Goal: Task Accomplishment & Management: Manage account settings

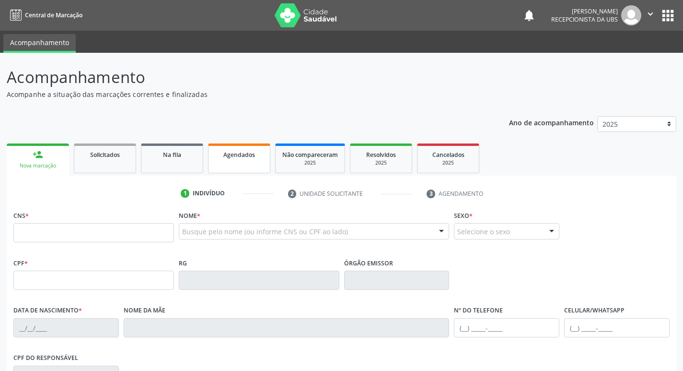
click at [253, 152] on span "Agendados" at bounding box center [239, 155] width 32 height 8
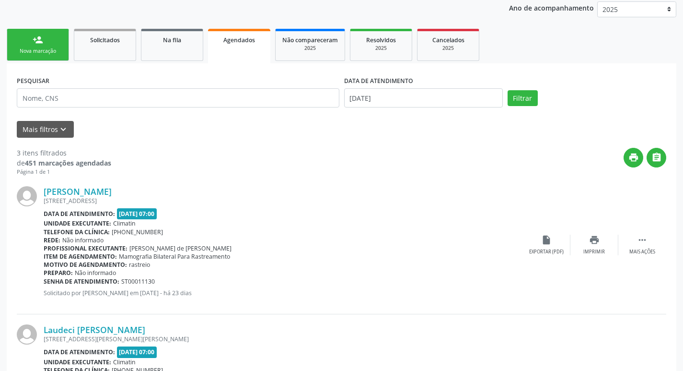
scroll to position [110, 0]
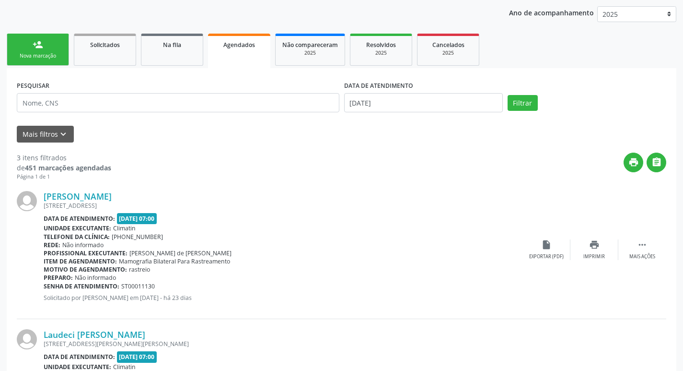
click at [411, 180] on div "print " at bounding box center [388, 166] width 555 height 28
click at [482, 108] on input "[DATE]" at bounding box center [423, 102] width 159 height 19
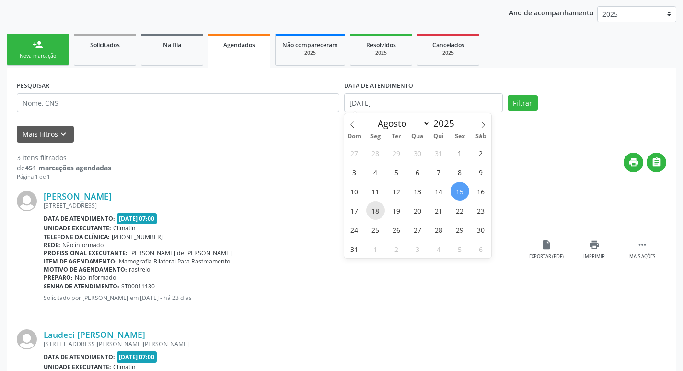
click at [379, 211] on span "18" at bounding box center [375, 210] width 19 height 19
type input "[DATE]"
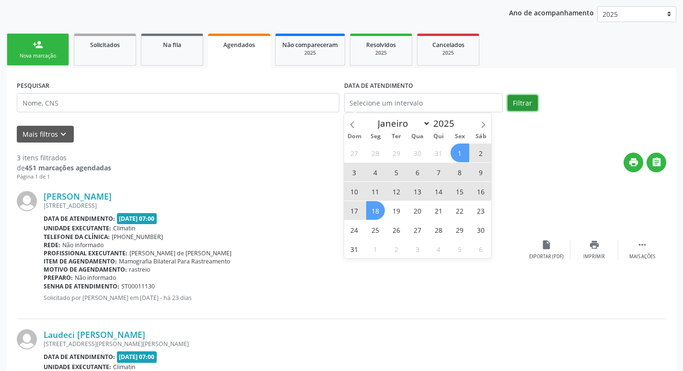
click at [519, 102] on button "Filtrar" at bounding box center [523, 103] width 30 height 16
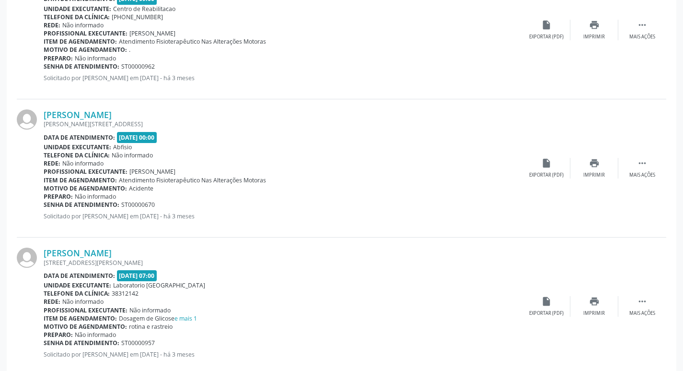
scroll to position [2029, 0]
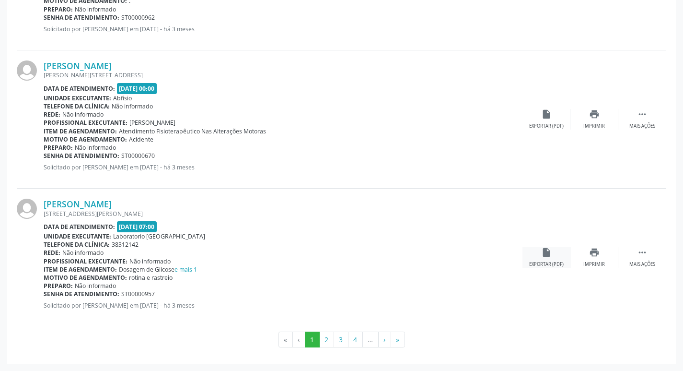
click at [538, 253] on div "insert_drive_file Exportar (PDF)" at bounding box center [547, 257] width 48 height 21
click at [327, 345] on button "2" at bounding box center [326, 339] width 15 height 16
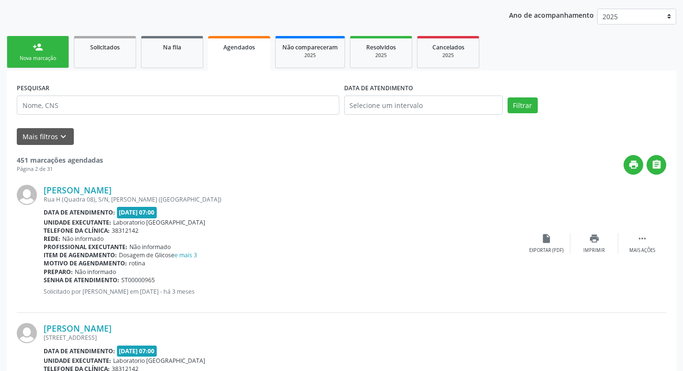
scroll to position [140, 0]
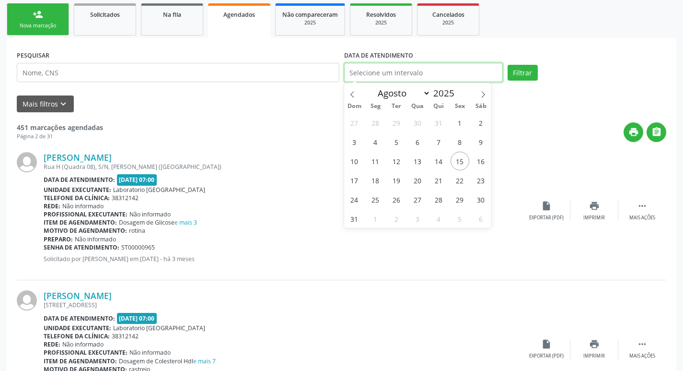
click at [444, 70] on input "text" at bounding box center [423, 72] width 159 height 19
click at [374, 185] on span "18" at bounding box center [375, 180] width 19 height 19
type input "[DATE]"
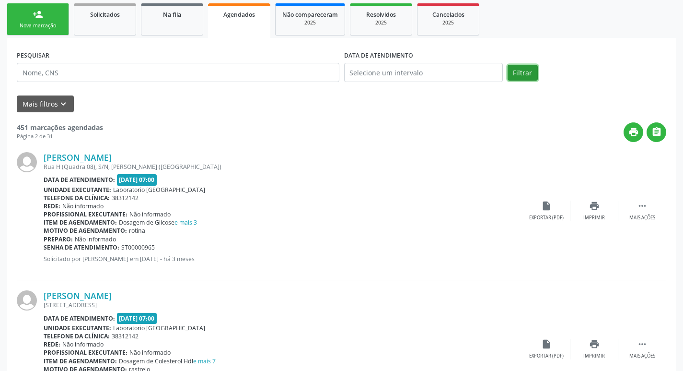
click at [523, 65] on button "Filtrar" at bounding box center [523, 73] width 30 height 16
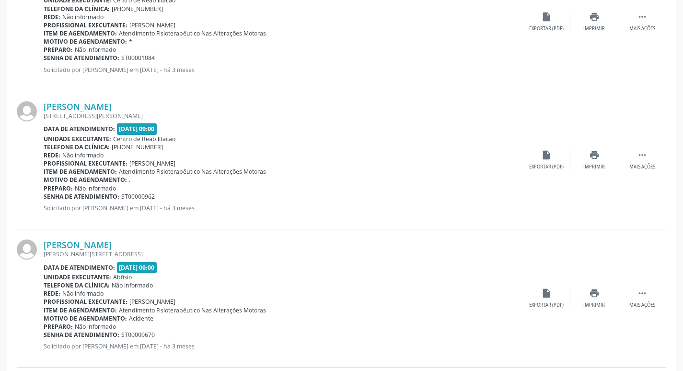
scroll to position [2029, 0]
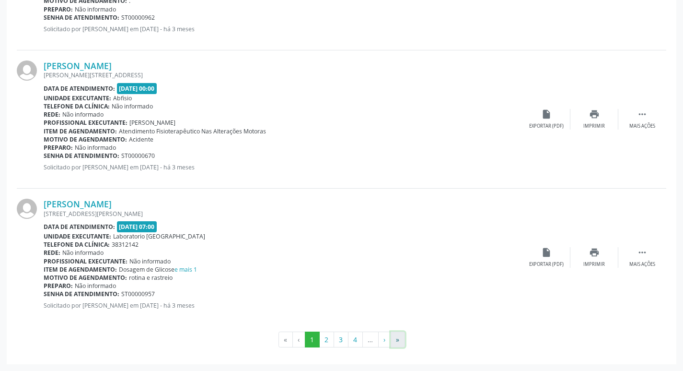
click at [395, 336] on button "»" at bounding box center [398, 339] width 14 height 16
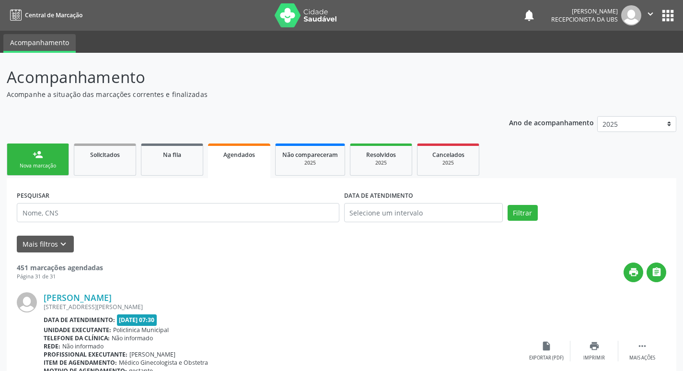
scroll to position [94, 0]
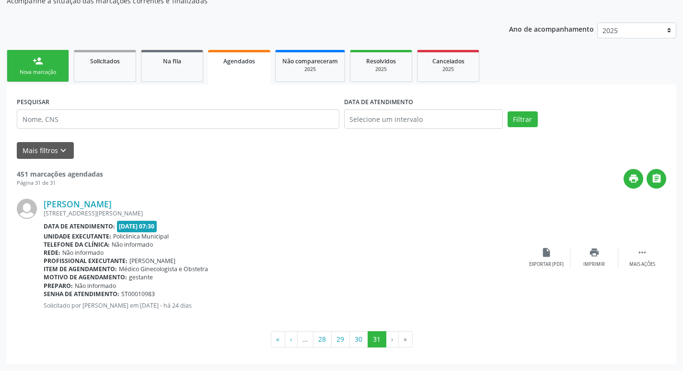
click at [390, 337] on li "›" at bounding box center [393, 339] width 12 height 16
click at [398, 340] on li "›" at bounding box center [393, 339] width 12 height 16
drag, startPoint x: 403, startPoint y: 340, endPoint x: 365, endPoint y: 335, distance: 38.8
click at [402, 340] on li "»" at bounding box center [406, 339] width 14 height 16
click at [390, 340] on li "›" at bounding box center [393, 339] width 12 height 16
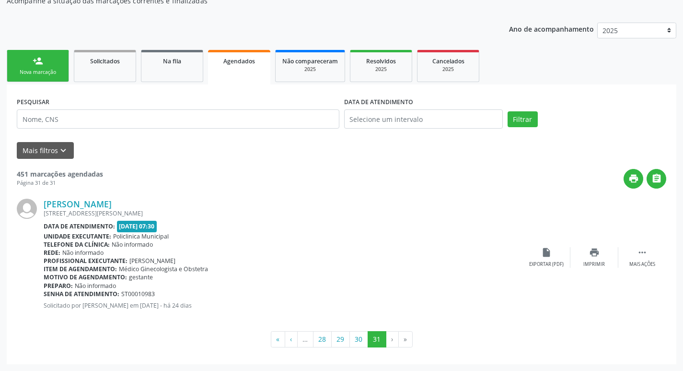
click at [393, 336] on li "›" at bounding box center [393, 339] width 12 height 16
click at [392, 339] on li "›" at bounding box center [393, 339] width 12 height 16
click at [364, 338] on button "30" at bounding box center [359, 339] width 19 height 16
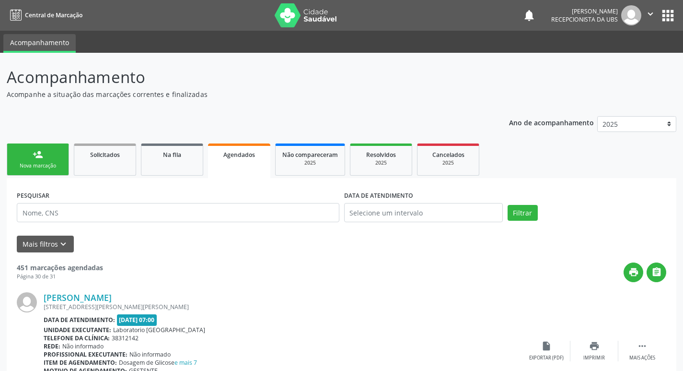
scroll to position [324, 0]
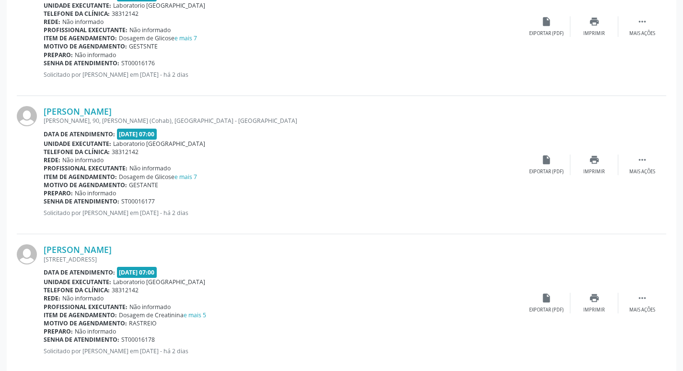
drag, startPoint x: 682, startPoint y: 244, endPoint x: 682, endPoint y: 237, distance: 7.2
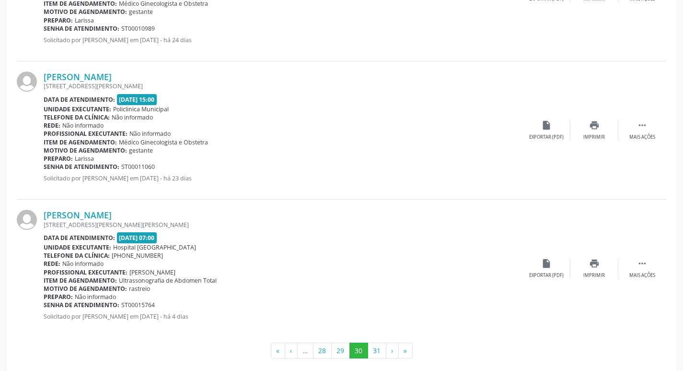
scroll to position [2029, 0]
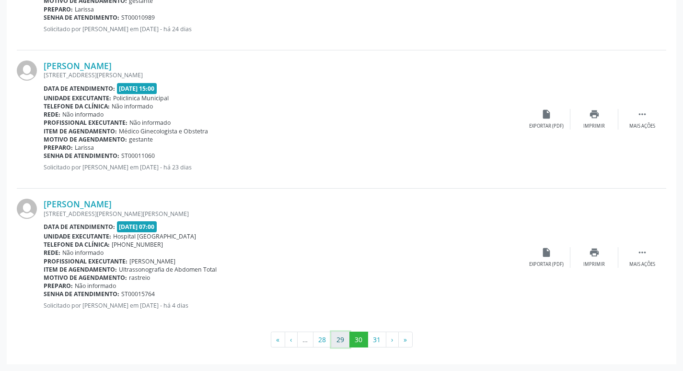
click at [341, 340] on button "29" at bounding box center [340, 339] width 19 height 16
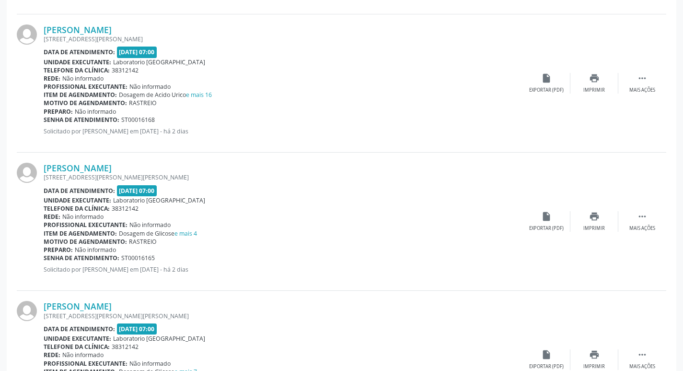
scroll to position [830, 0]
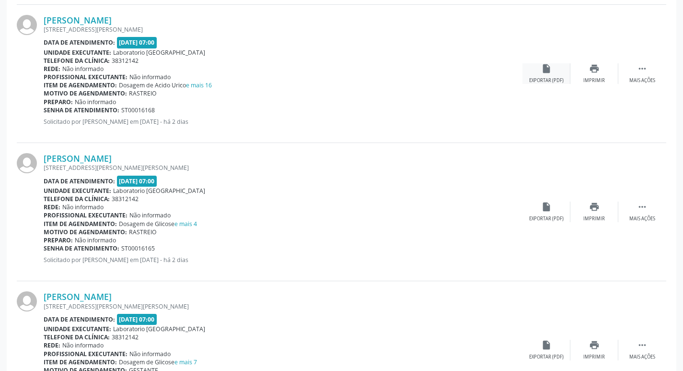
click at [552, 78] on div "Exportar (PDF)" at bounding box center [546, 80] width 35 height 7
click at [537, 215] on div "insert_drive_file Exportar (PDF)" at bounding box center [547, 211] width 48 height 21
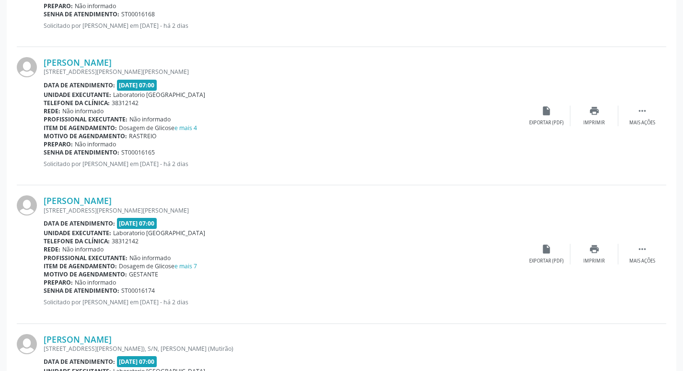
scroll to position [974, 0]
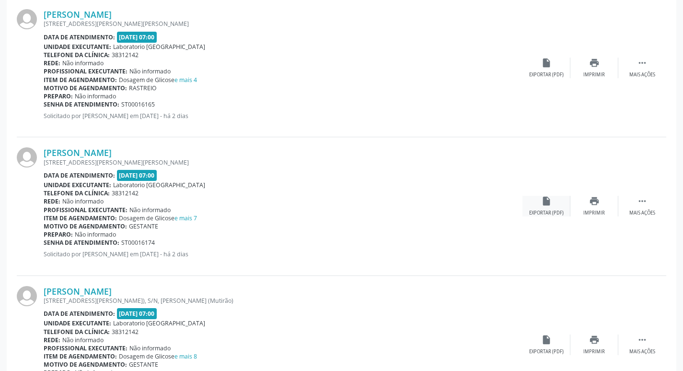
click at [549, 208] on div "insert_drive_file Exportar (PDF)" at bounding box center [547, 206] width 48 height 21
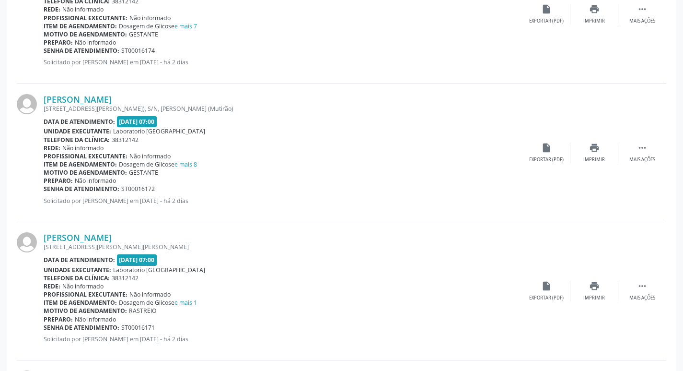
scroll to position [1214, 0]
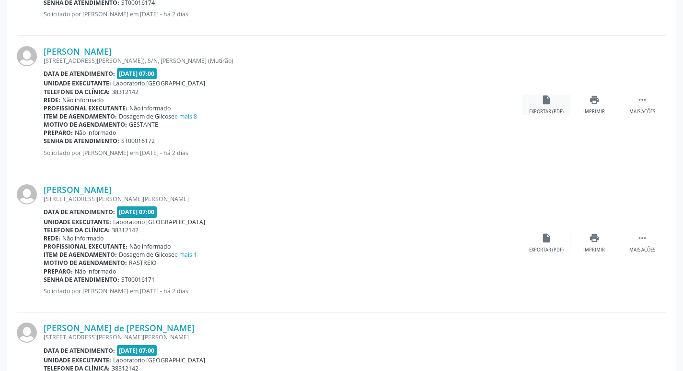
click at [540, 98] on div "insert_drive_file Exportar (PDF)" at bounding box center [547, 104] width 48 height 21
click at [551, 239] on icon "insert_drive_file" at bounding box center [546, 238] width 11 height 11
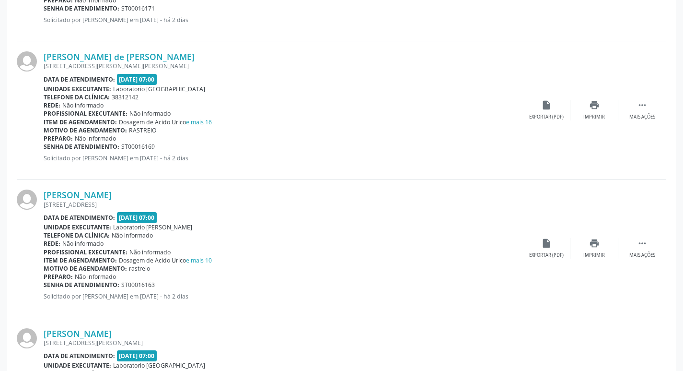
scroll to position [1501, 0]
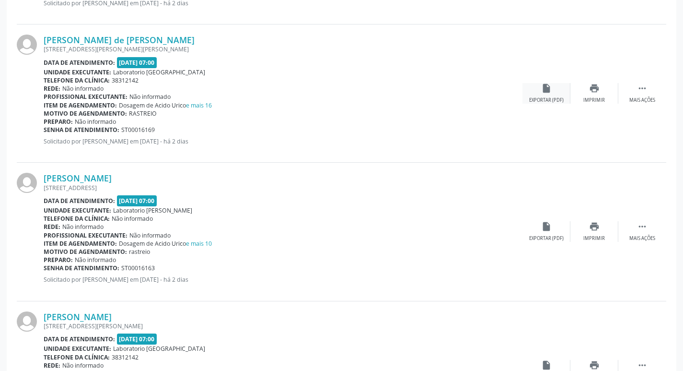
click at [542, 98] on div "Exportar (PDF)" at bounding box center [546, 100] width 35 height 7
click at [545, 225] on icon "insert_drive_file" at bounding box center [546, 226] width 11 height 11
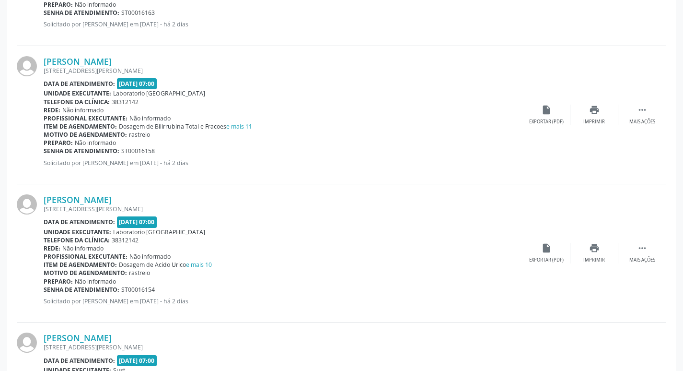
scroll to position [1789, 0]
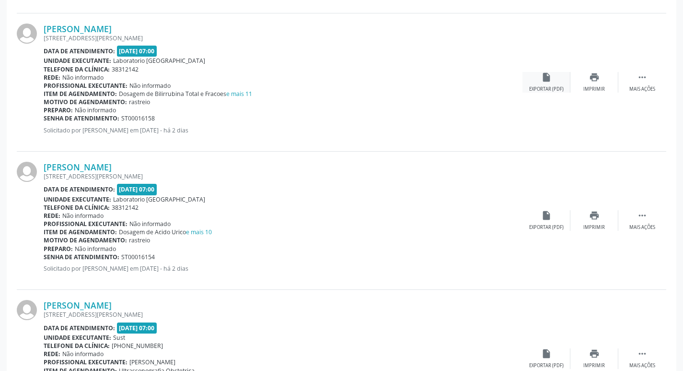
click at [537, 79] on div "insert_drive_file Exportar (PDF)" at bounding box center [547, 82] width 48 height 21
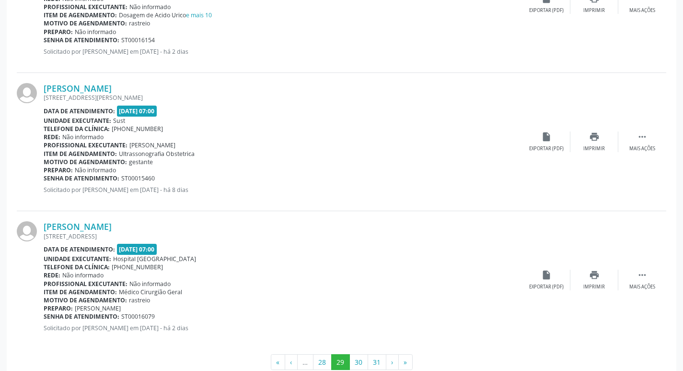
scroll to position [2029, 0]
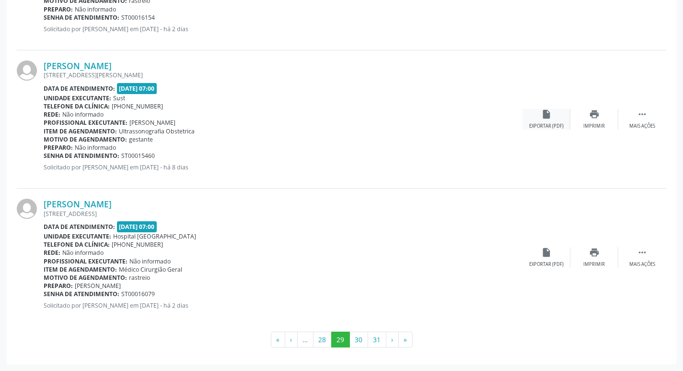
click at [552, 117] on div "insert_drive_file Exportar (PDF)" at bounding box center [547, 119] width 48 height 21
click at [553, 254] on div "insert_drive_file Exportar (PDF)" at bounding box center [547, 257] width 48 height 21
click at [357, 335] on button "30" at bounding box center [359, 339] width 19 height 16
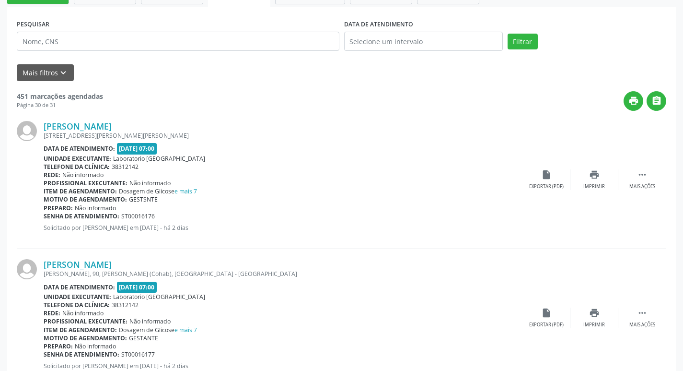
scroll to position [192, 0]
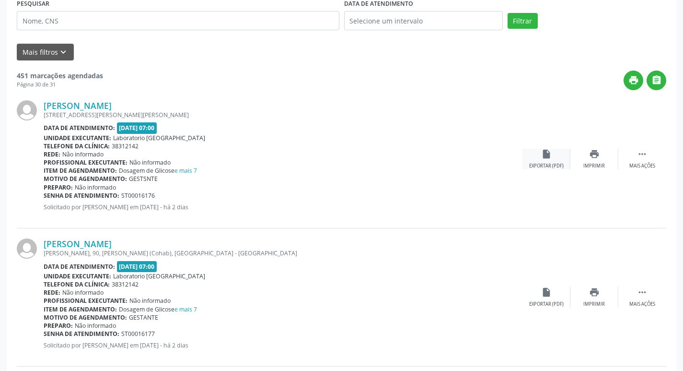
click at [554, 162] on div "insert_drive_file Exportar (PDF)" at bounding box center [547, 159] width 48 height 21
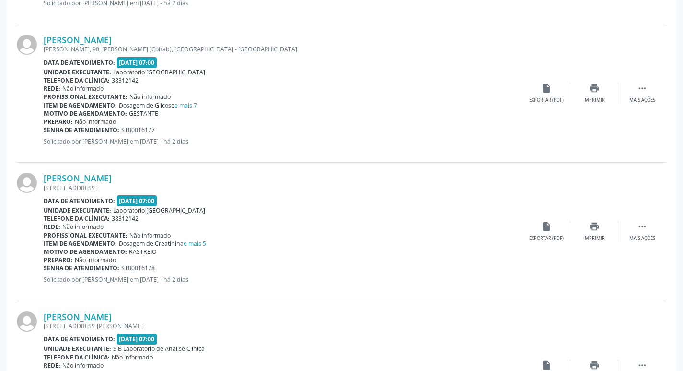
scroll to position [384, 0]
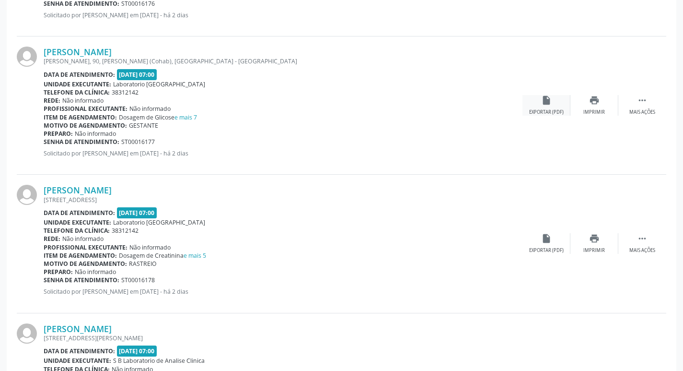
click at [545, 106] on div "insert_drive_file Exportar (PDF)" at bounding box center [547, 105] width 48 height 21
click at [540, 247] on div "Exportar (PDF)" at bounding box center [546, 250] width 35 height 7
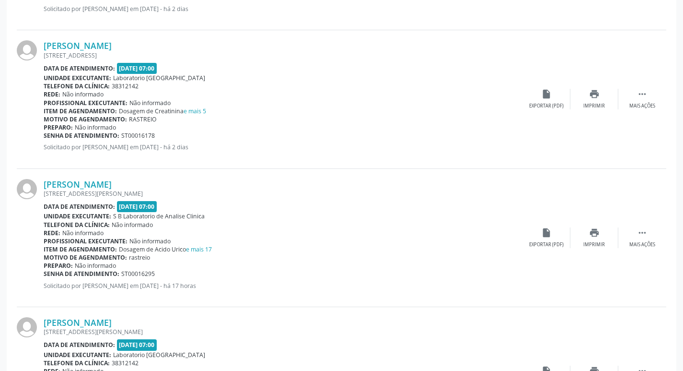
scroll to position [528, 0]
click at [180, 223] on div "Telefone da clínica: Não informado" at bounding box center [283, 225] width 479 height 8
click at [185, 218] on span "S B Laboratorio de Analise Clinica" at bounding box center [159, 216] width 92 height 8
click at [649, 241] on div " Mais ações" at bounding box center [643, 238] width 48 height 21
click at [592, 242] on div "Editar" at bounding box center [594, 245] width 15 height 7
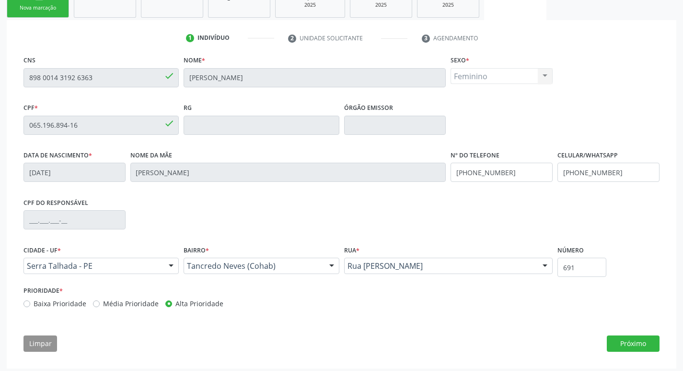
scroll to position [162, 0]
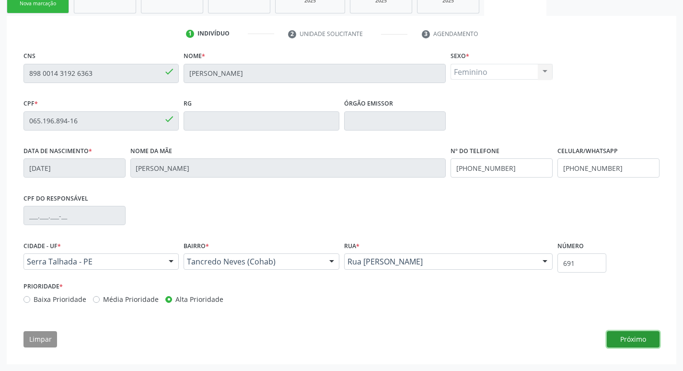
click at [630, 340] on button "Próximo" at bounding box center [633, 339] width 53 height 16
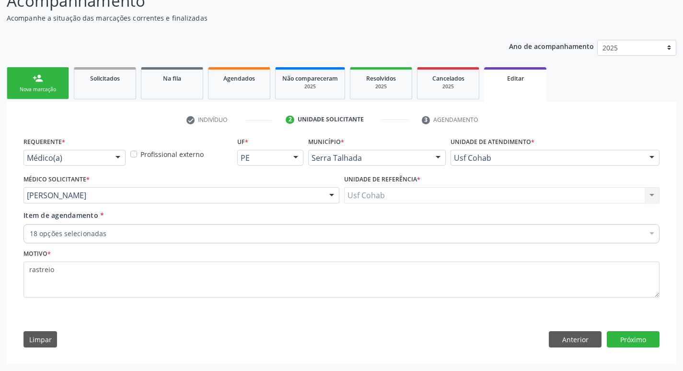
scroll to position [76, 0]
click at [633, 337] on button "Próximo" at bounding box center [633, 339] width 53 height 16
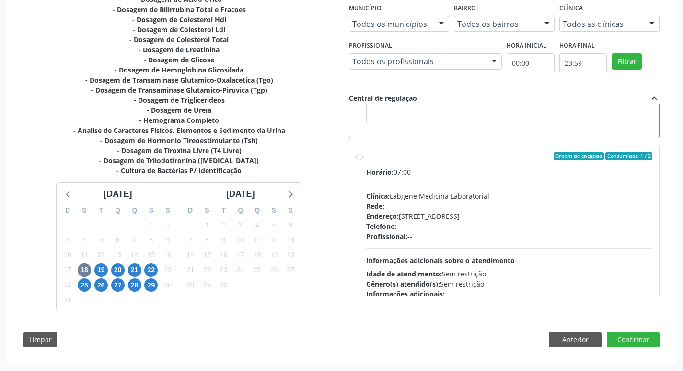
scroll to position [215, 0]
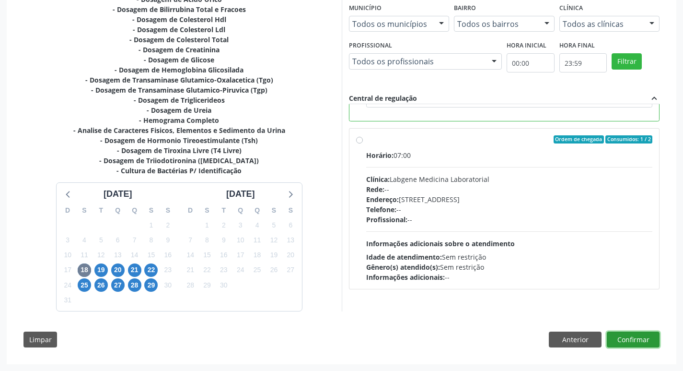
click at [654, 339] on button "Confirmar" at bounding box center [633, 339] width 53 height 16
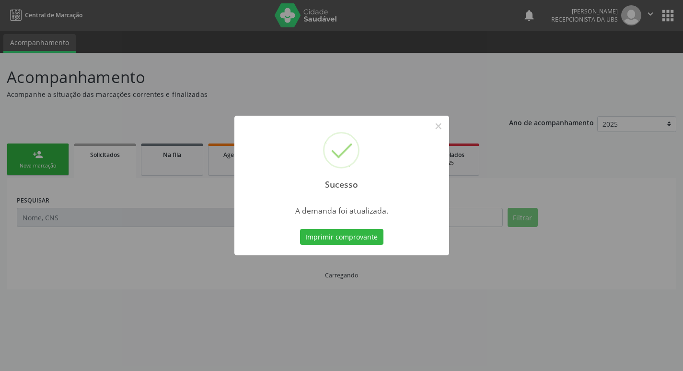
scroll to position [0, 0]
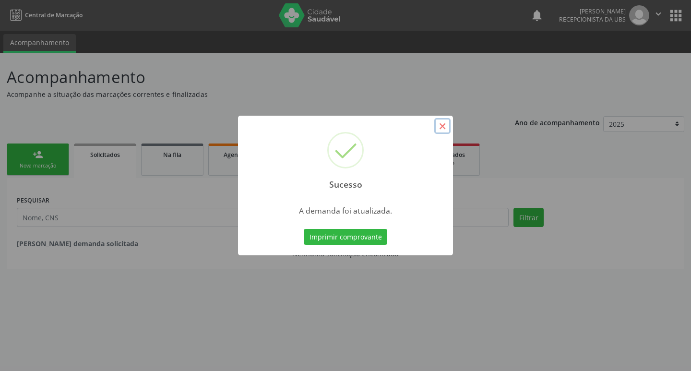
click at [443, 127] on button "×" at bounding box center [442, 126] width 16 height 16
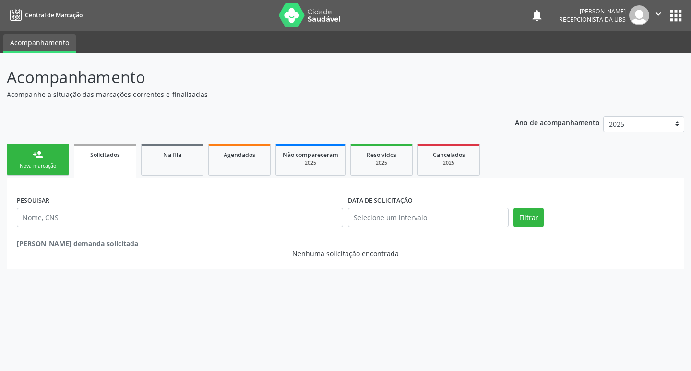
click at [226, 159] on div "Agendados" at bounding box center [239, 154] width 48 height 10
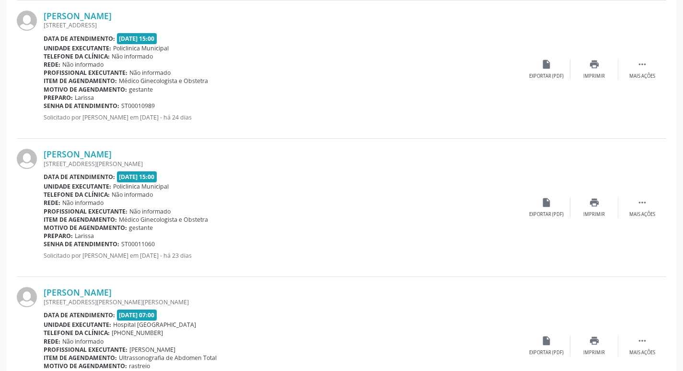
scroll to position [2037, 0]
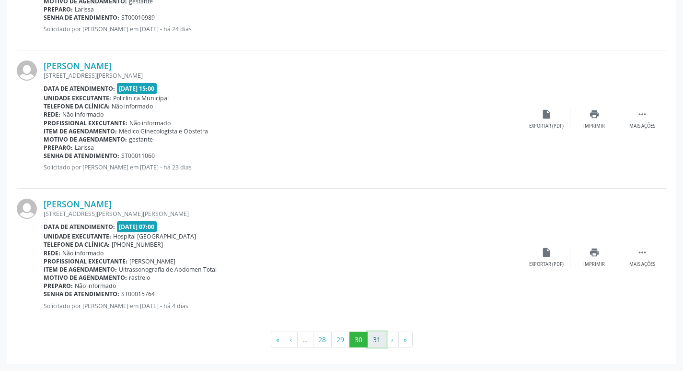
click at [374, 336] on button "31" at bounding box center [377, 339] width 19 height 16
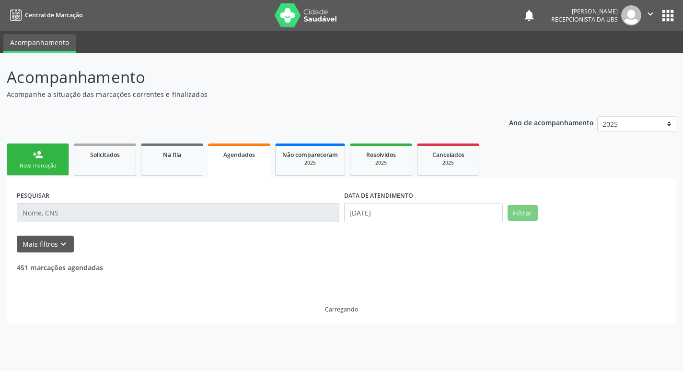
scroll to position [0, 0]
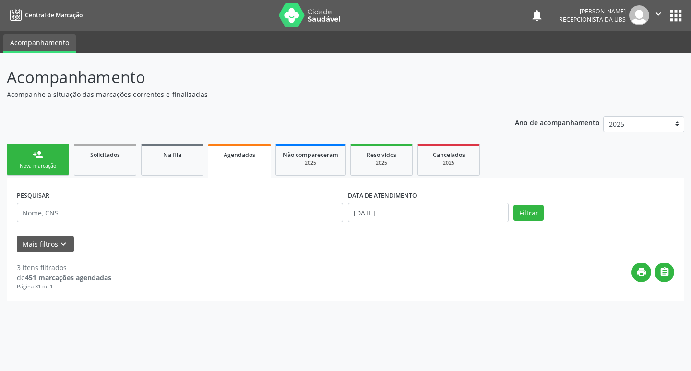
click at [683, 98] on div "Acompanhamento Acompanhe a situação das marcações correntes e finalizadas Relat…" at bounding box center [345, 212] width 691 height 318
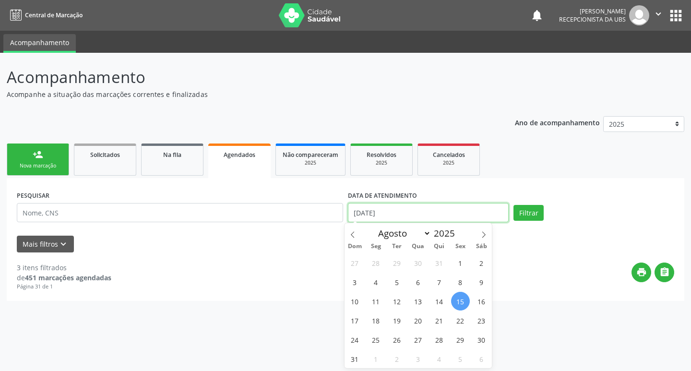
drag, startPoint x: 375, startPoint y: 215, endPoint x: 394, endPoint y: 212, distance: 18.4
click at [377, 215] on input "[DATE]" at bounding box center [428, 212] width 161 height 19
click at [381, 314] on span "18" at bounding box center [375, 320] width 19 height 19
type input "[DATE]"
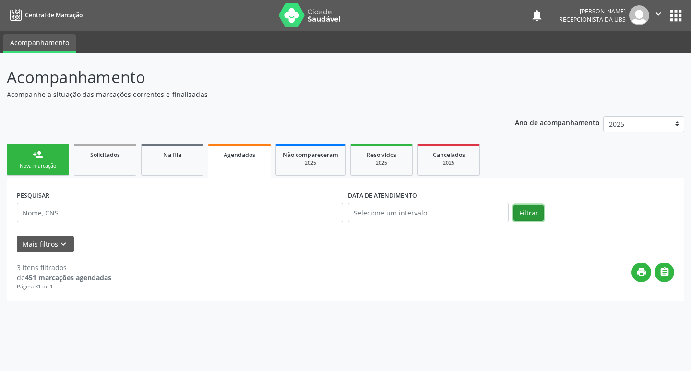
click at [526, 212] on button "Filtrar" at bounding box center [528, 213] width 30 height 16
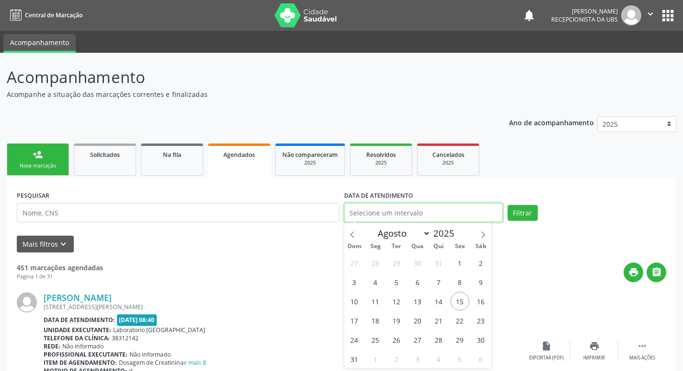
click at [488, 212] on input "text" at bounding box center [423, 212] width 159 height 19
click at [377, 326] on span "18" at bounding box center [375, 320] width 19 height 19
type input "[DATE]"
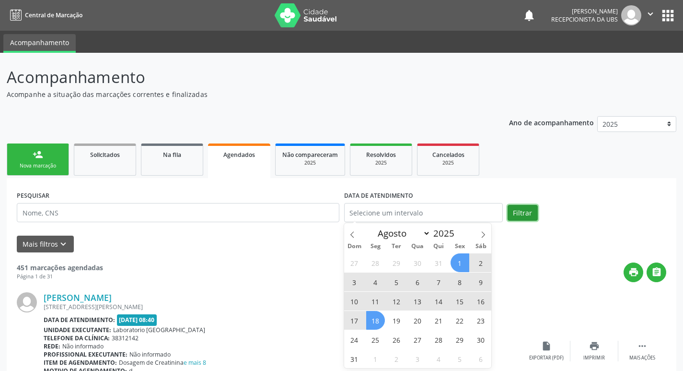
click at [512, 214] on button "Filtrar" at bounding box center [523, 213] width 30 height 16
select select "7"
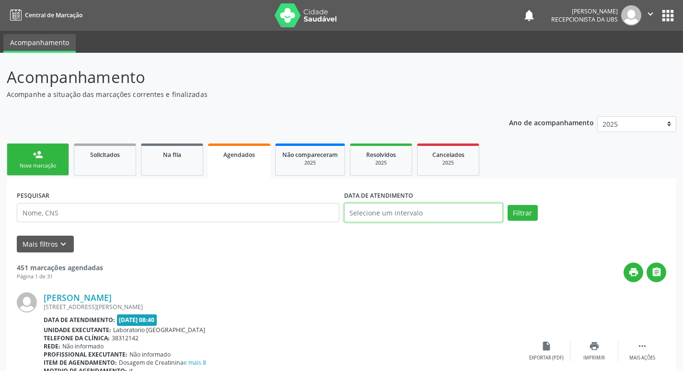
click at [453, 213] on input "text" at bounding box center [423, 212] width 159 height 19
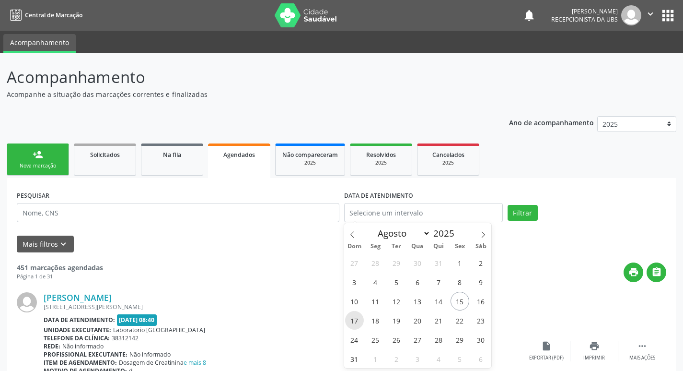
click at [357, 317] on span "17" at bounding box center [354, 320] width 19 height 19
type input "[DATE]"
click at [372, 317] on span "18" at bounding box center [375, 320] width 19 height 19
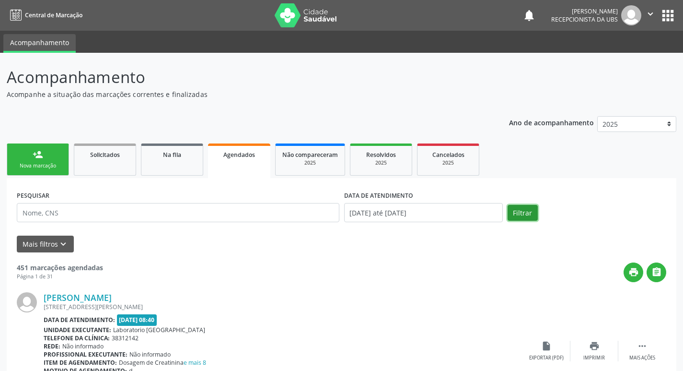
click at [514, 212] on button "Filtrar" at bounding box center [523, 213] width 30 height 16
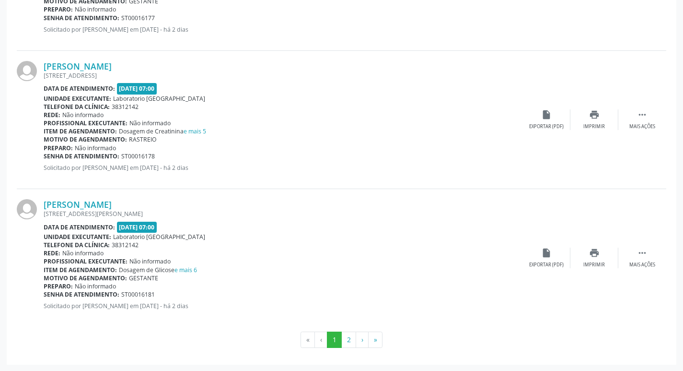
scroll to position [2037, 0]
click at [348, 339] on button "2" at bounding box center [348, 339] width 15 height 16
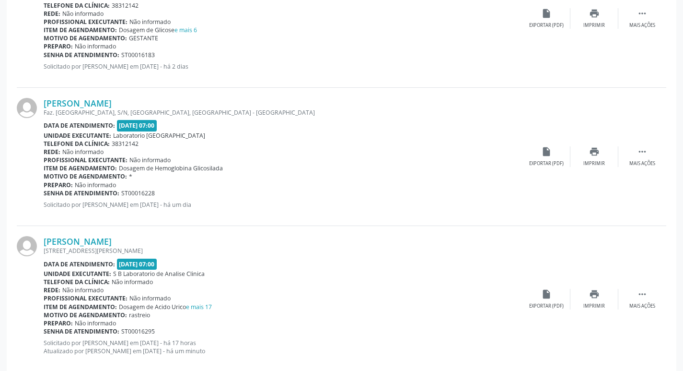
scroll to position [387, 0]
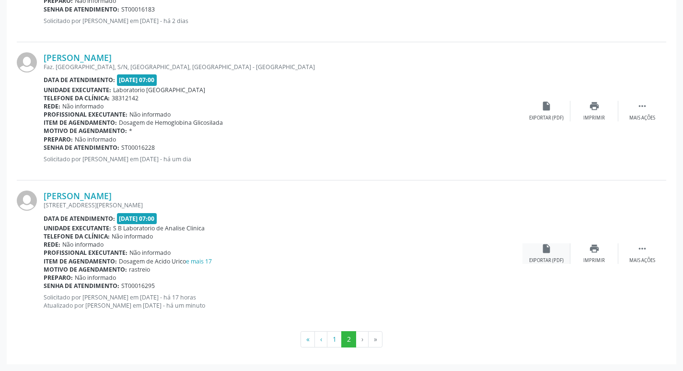
click at [540, 262] on div "Exportar (PDF)" at bounding box center [546, 260] width 35 height 7
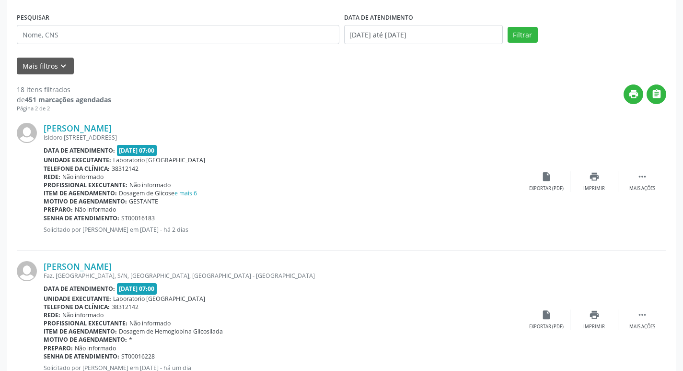
scroll to position [195, 0]
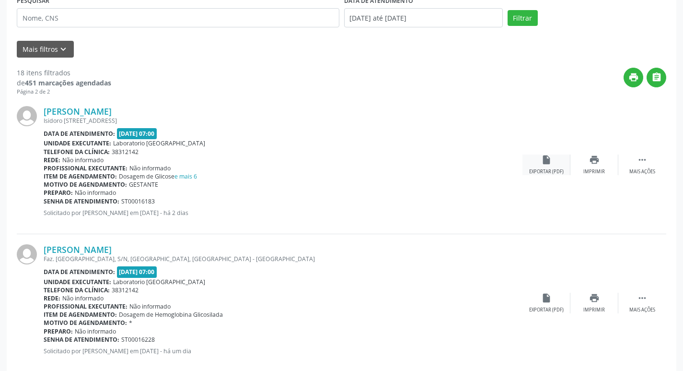
click at [533, 165] on div "insert_drive_file Exportar (PDF)" at bounding box center [547, 164] width 48 height 21
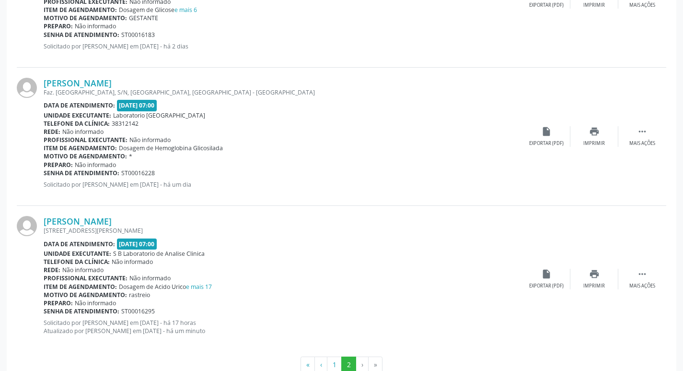
scroll to position [387, 0]
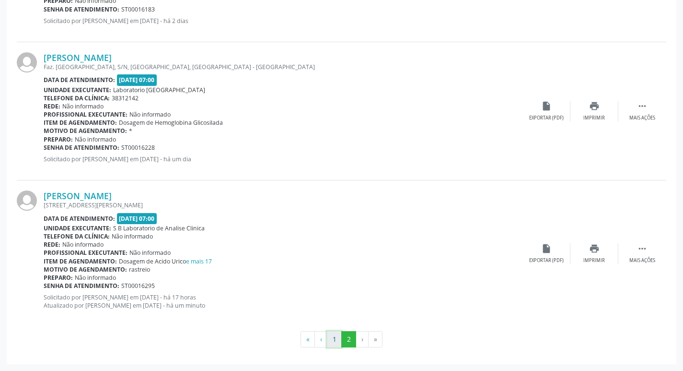
click at [334, 342] on button "1" at bounding box center [334, 339] width 15 height 16
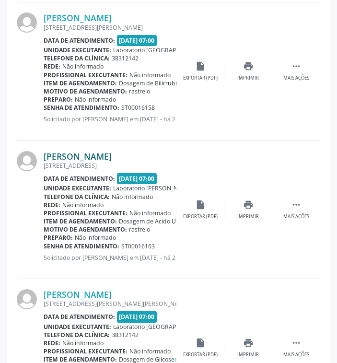
scroll to position [754, 0]
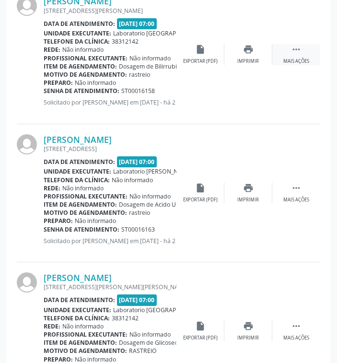
click at [299, 44] on icon "" at bounding box center [296, 49] width 11 height 11
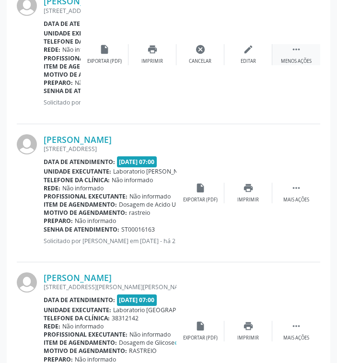
click at [302, 57] on div " Menos ações" at bounding box center [296, 54] width 48 height 21
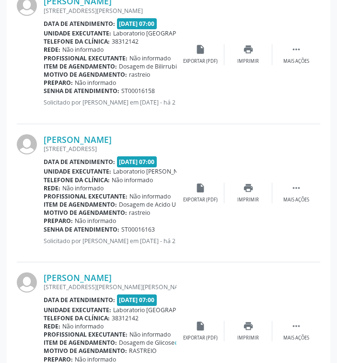
click at [254, 244] on div "[PERSON_NAME] [STREET_ADDRESS] Data de atendimento: [DATE] 07:00 Unidade execut…" at bounding box center [169, 193] width 304 height 138
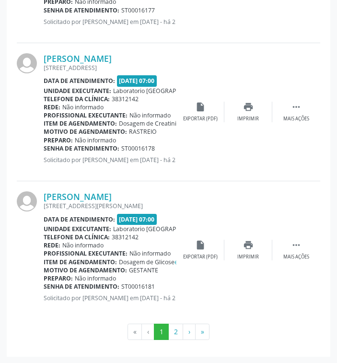
scroll to position [2079, 0]
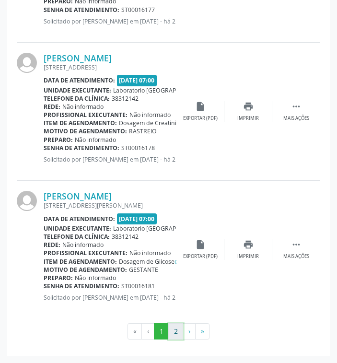
click at [176, 325] on button "2" at bounding box center [175, 331] width 15 height 16
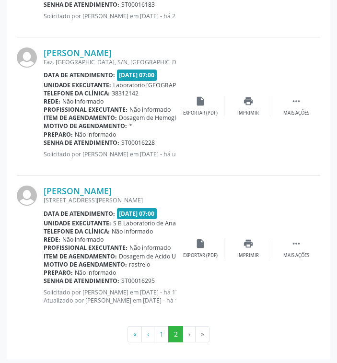
scroll to position [429, 0]
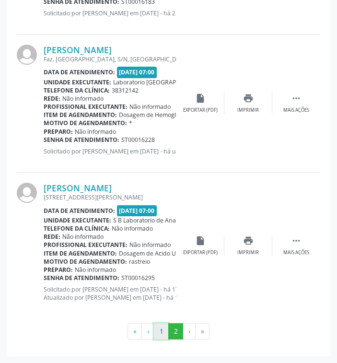
click at [162, 328] on button "1" at bounding box center [161, 331] width 15 height 16
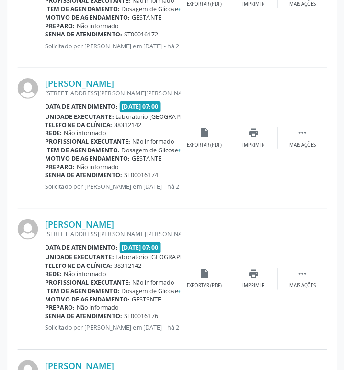
scroll to position [1689, 0]
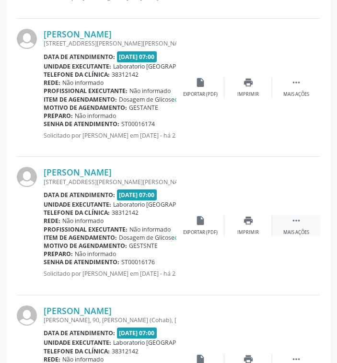
click at [308, 225] on div " Mais ações" at bounding box center [296, 225] width 48 height 21
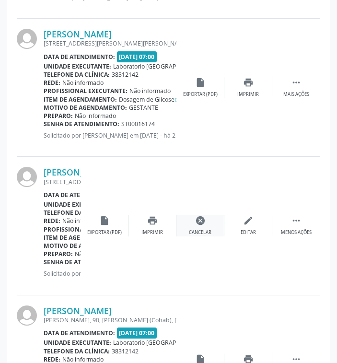
click at [210, 230] on div "Cancelar" at bounding box center [200, 232] width 23 height 7
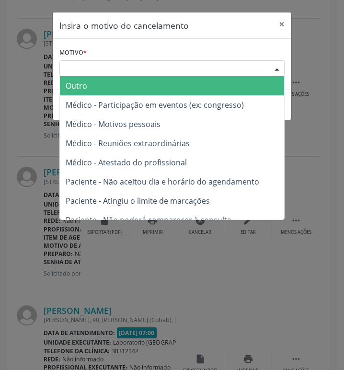
click at [165, 70] on div "Escolha o motivo" at bounding box center [171, 68] width 225 height 16
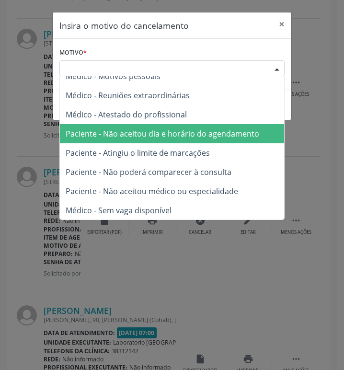
scroll to position [48, 0]
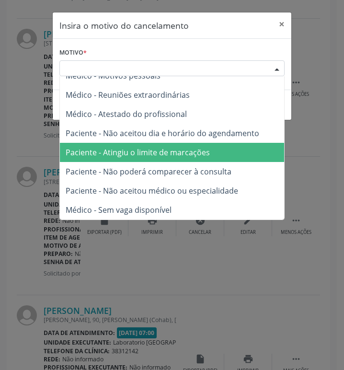
click at [165, 156] on span "Paciente - Atingiu o limite de marcações" at bounding box center [138, 152] width 144 height 11
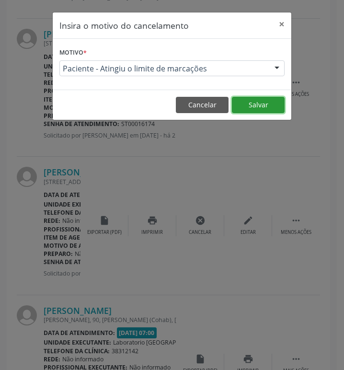
click at [264, 106] on button "Salvar" at bounding box center [258, 105] width 53 height 16
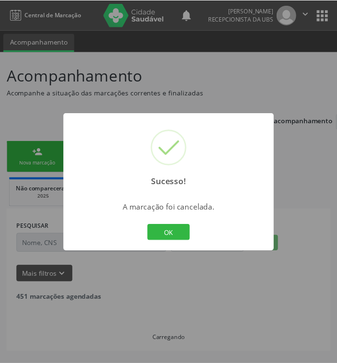
scroll to position [1, 0]
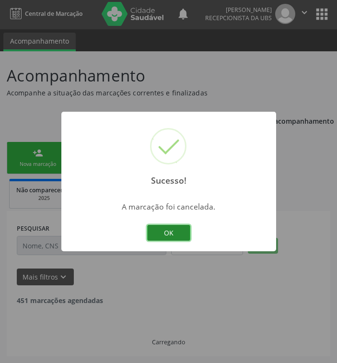
click at [157, 229] on button "OK" at bounding box center [168, 233] width 43 height 16
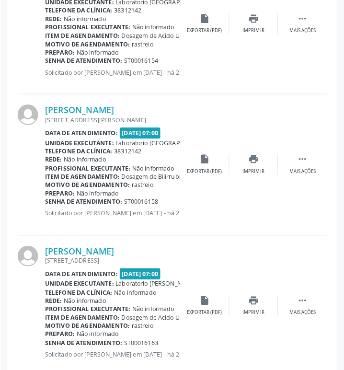
scroll to position [586, 0]
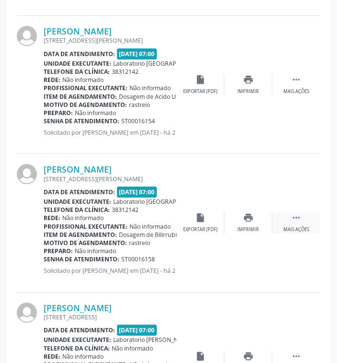
click at [281, 216] on div " Mais ações" at bounding box center [296, 222] width 48 height 21
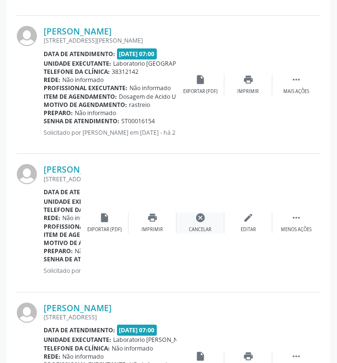
click at [216, 223] on div "cancel Cancelar" at bounding box center [200, 222] width 48 height 21
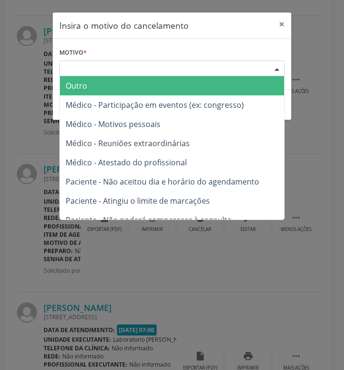
click at [233, 73] on div "Escolha o motivo" at bounding box center [171, 68] width 225 height 16
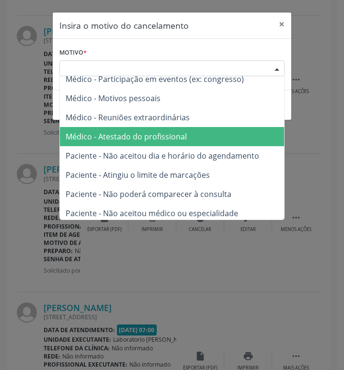
scroll to position [48, 0]
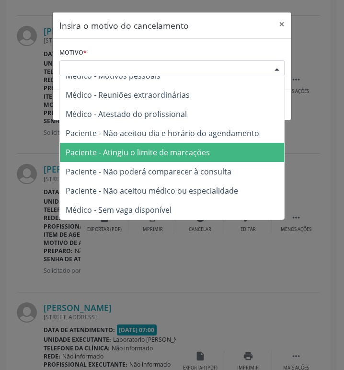
click at [207, 156] on span "Paciente - Atingiu o limite de marcações" at bounding box center [138, 152] width 144 height 11
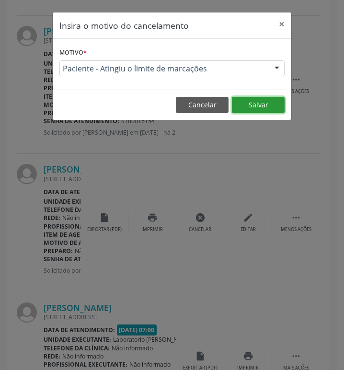
click at [252, 106] on button "Salvar" at bounding box center [258, 105] width 53 height 16
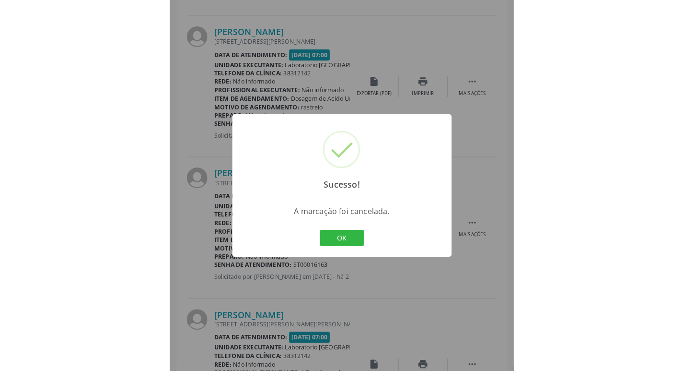
scroll to position [551, 0]
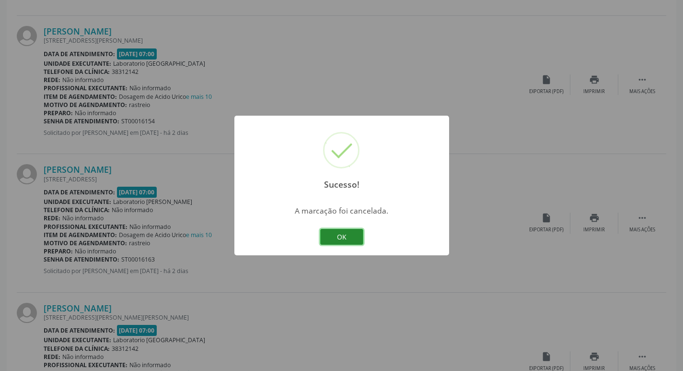
click at [357, 238] on button "OK" at bounding box center [341, 237] width 43 height 16
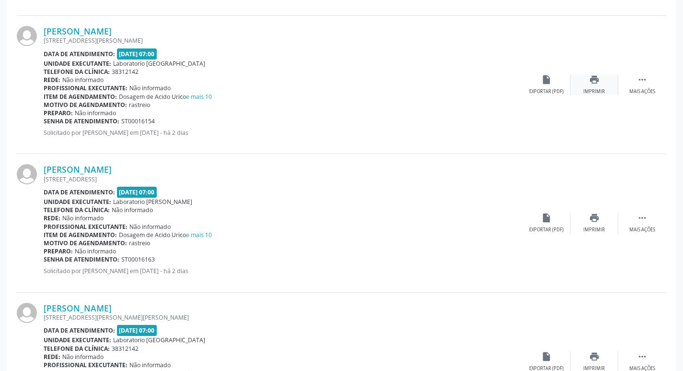
click at [608, 82] on div "print Imprimir" at bounding box center [595, 84] width 48 height 21
click at [536, 87] on div "insert_drive_file Exportar (PDF)" at bounding box center [547, 84] width 48 height 21
click at [586, 86] on div "print Imprimir" at bounding box center [595, 84] width 48 height 21
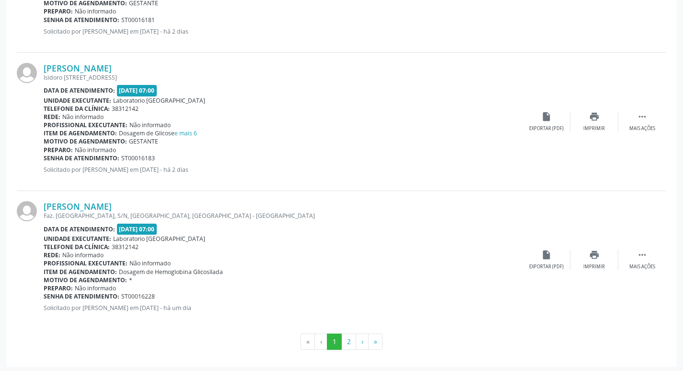
scroll to position [2037, 0]
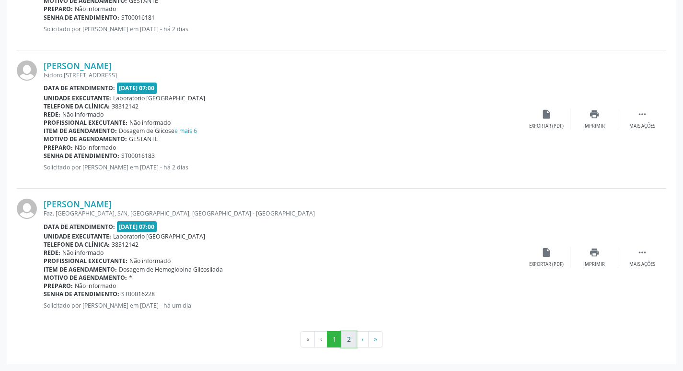
click at [345, 336] on button "2" at bounding box center [348, 339] width 15 height 16
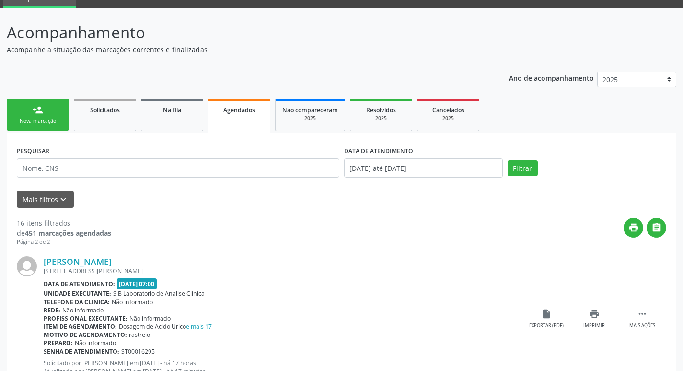
scroll to position [110, 0]
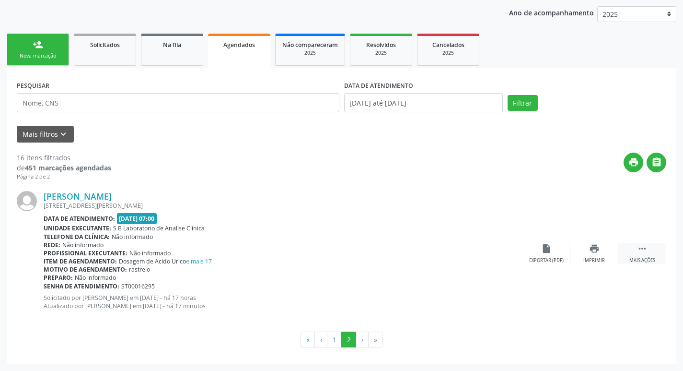
click at [634, 251] on div " Mais ações" at bounding box center [643, 253] width 48 height 21
click at [590, 247] on icon "edit" at bounding box center [594, 248] width 11 height 11
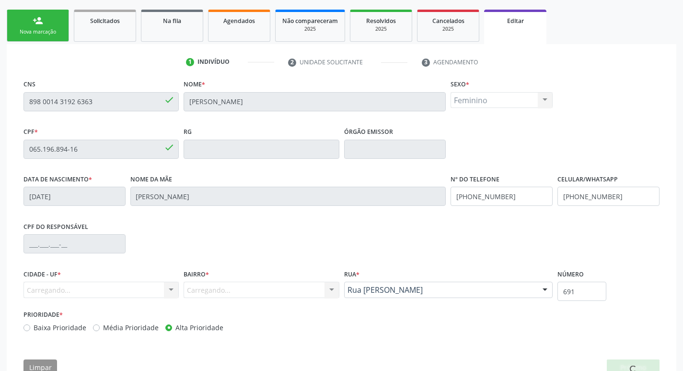
scroll to position [162, 0]
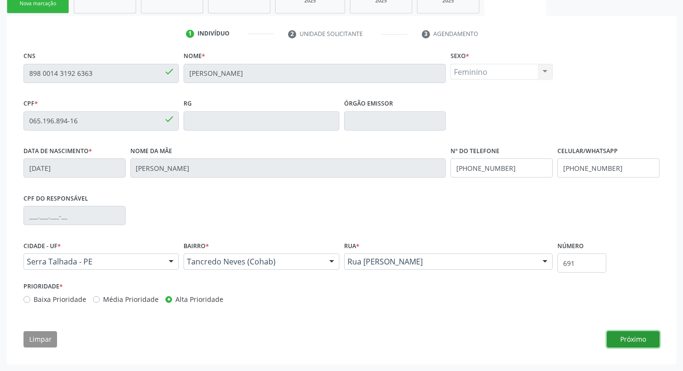
click at [648, 334] on button "Próximo" at bounding box center [633, 339] width 53 height 16
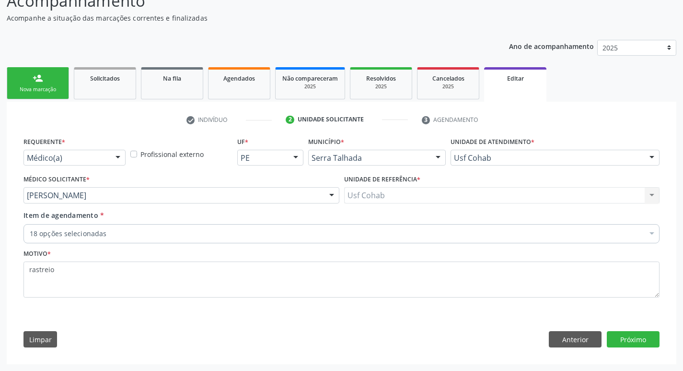
scroll to position [76, 0]
click at [624, 335] on button "Próximo" at bounding box center [633, 339] width 53 height 16
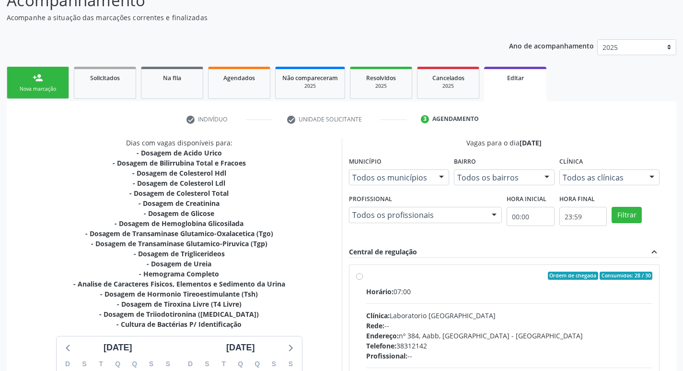
scroll to position [230, 0]
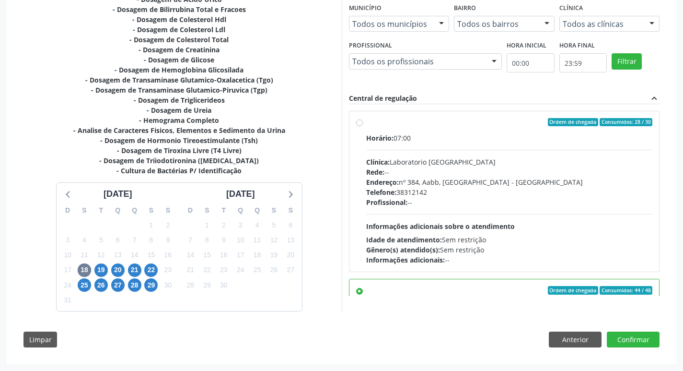
click at [464, 193] on div "Telefone: [PHONE_NUMBER]" at bounding box center [509, 192] width 287 height 10
click at [363, 127] on input "Ordem de chegada Consumidos: 28 / 30 Horário: 07:00 Clínica: Laboratorio [GEOGR…" at bounding box center [359, 122] width 7 height 9
radio input "true"
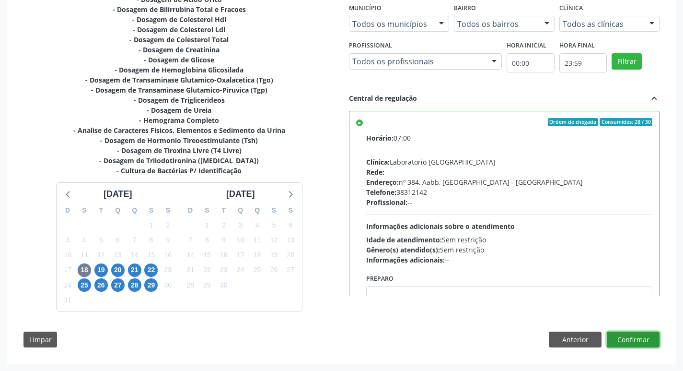
click at [633, 335] on button "Confirmar" at bounding box center [633, 339] width 53 height 16
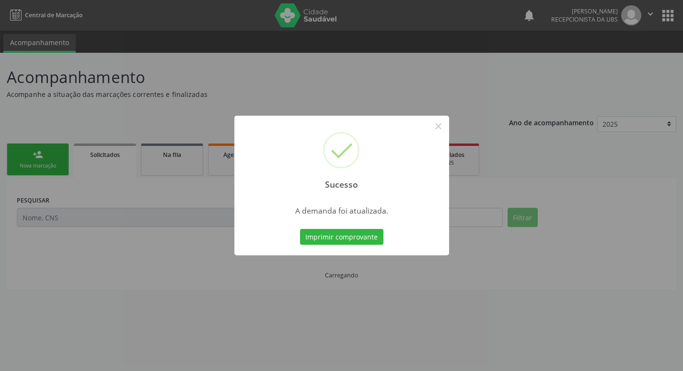
scroll to position [0, 0]
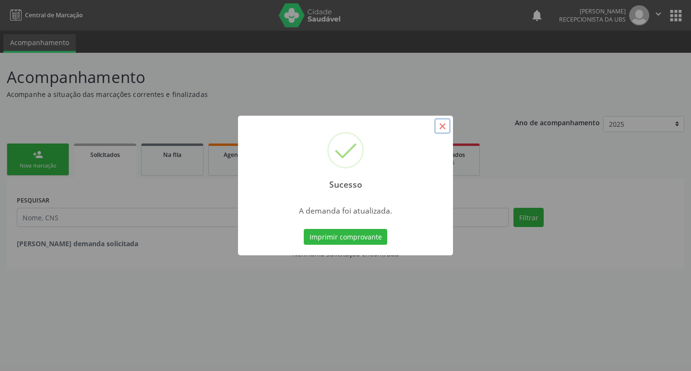
click at [442, 123] on button "×" at bounding box center [442, 126] width 16 height 16
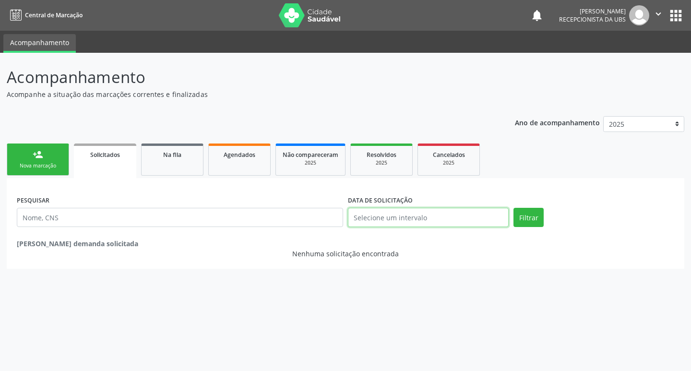
click at [398, 210] on input "text" at bounding box center [428, 217] width 161 height 19
click at [587, 184] on div "PESQUISAR DATA DE SOLICITAÇÃO Filtrar [PERSON_NAME] demanda solicitada Nenhuma …" at bounding box center [345, 223] width 677 height 91
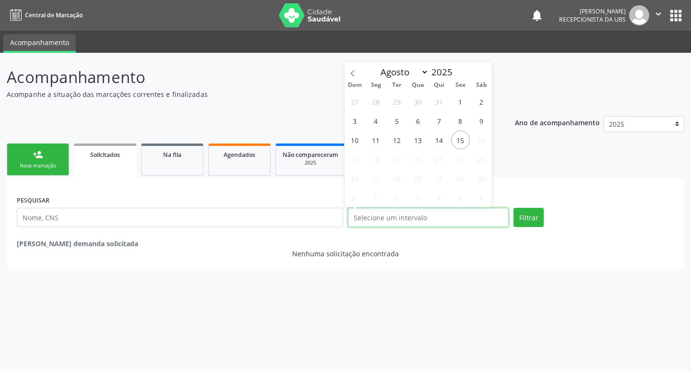
click at [458, 209] on input "text" at bounding box center [428, 217] width 161 height 19
click at [136, 220] on input "text" at bounding box center [180, 217] width 326 height 19
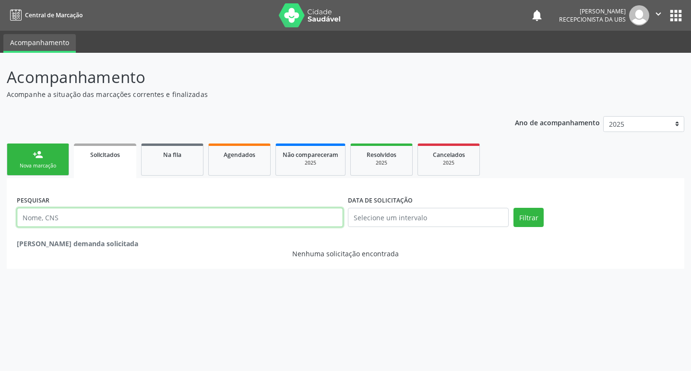
click at [136, 220] on input "text" at bounding box center [180, 217] width 326 height 19
drag, startPoint x: 218, startPoint y: 220, endPoint x: 219, endPoint y: 211, distance: 9.6
click at [219, 212] on input "text" at bounding box center [180, 217] width 326 height 19
type input "[PERSON_NAME]"
click at [513, 208] on button "Filtrar" at bounding box center [528, 217] width 30 height 19
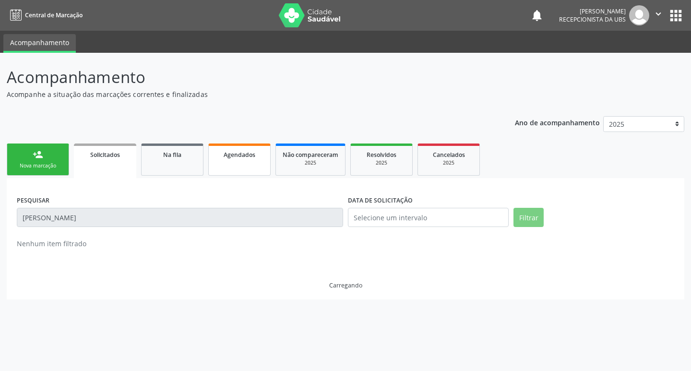
click at [251, 166] on link "Agendados" at bounding box center [239, 159] width 62 height 32
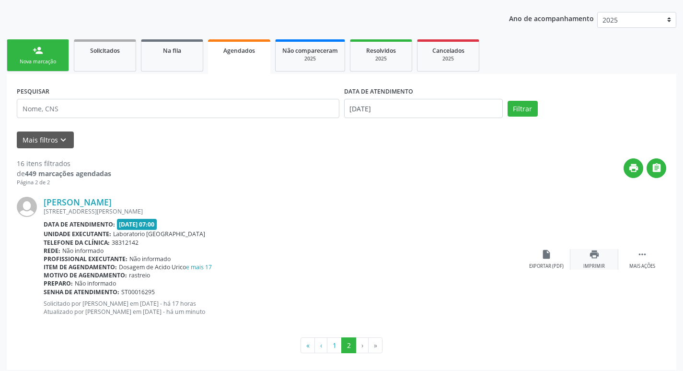
scroll to position [110, 0]
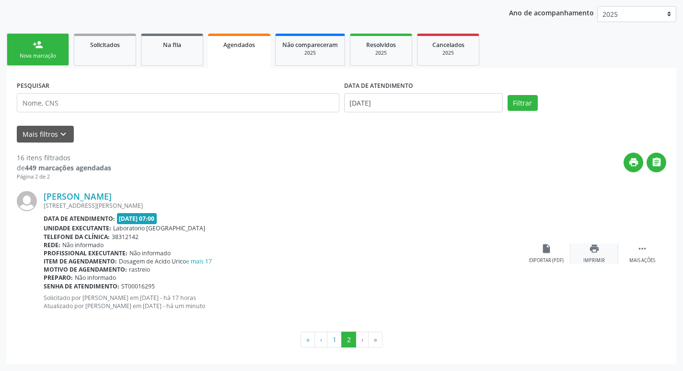
click at [587, 252] on div "print Imprimir" at bounding box center [595, 253] width 48 height 21
click at [540, 249] on div "insert_drive_file Exportar (PDF)" at bounding box center [547, 253] width 48 height 21
